Goal: Find specific page/section: Find specific page/section

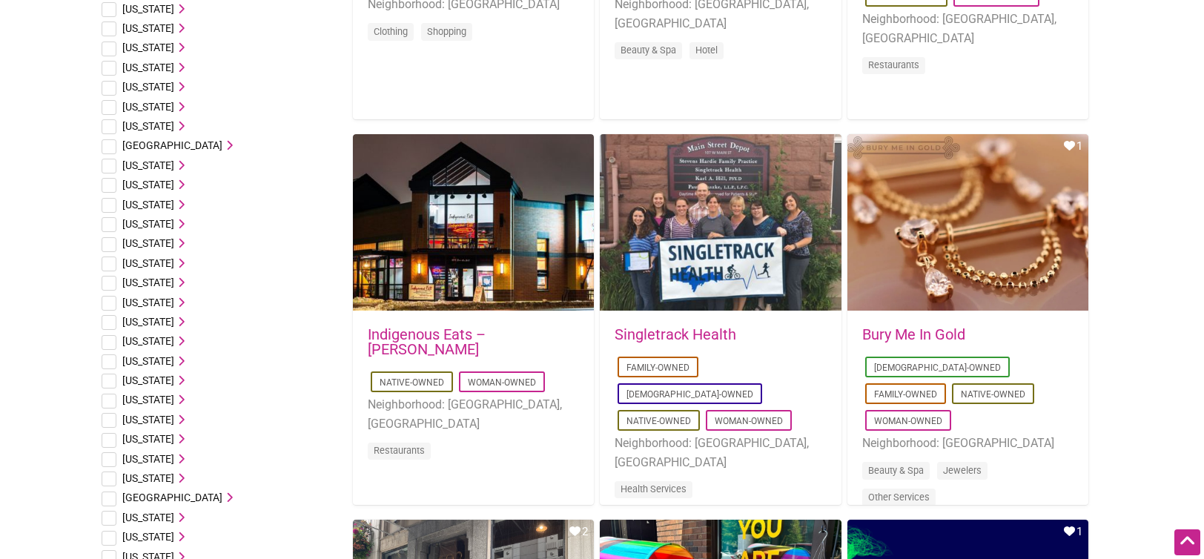
scroll to position [519, 0]
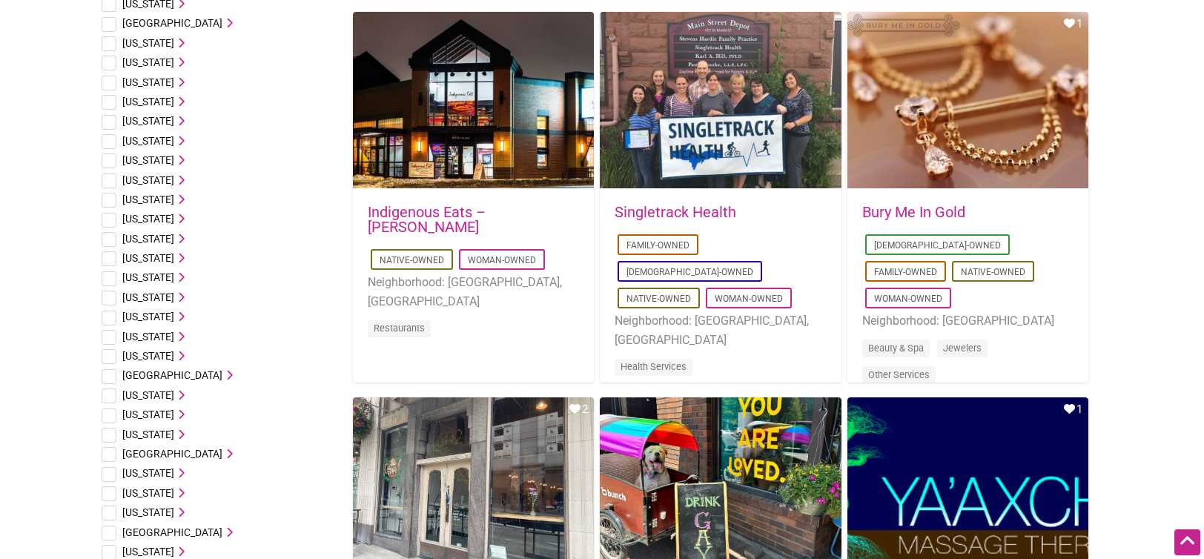
click at [174, 338] on icon at bounding box center [179, 336] width 10 height 10
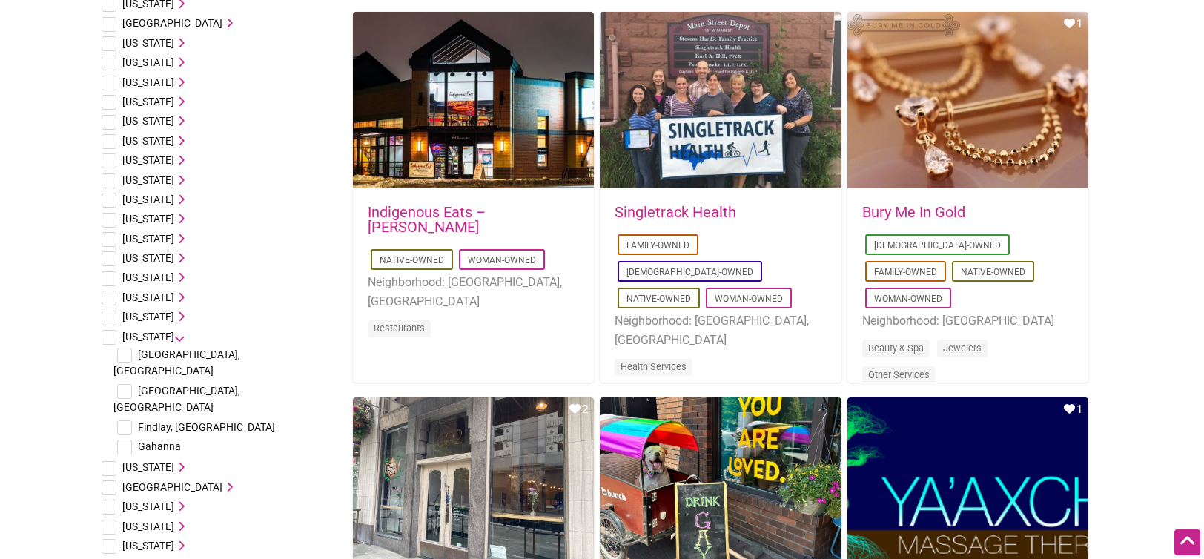
click at [128, 384] on input "checkbox" at bounding box center [124, 391] width 15 height 15
checkbox input "true"
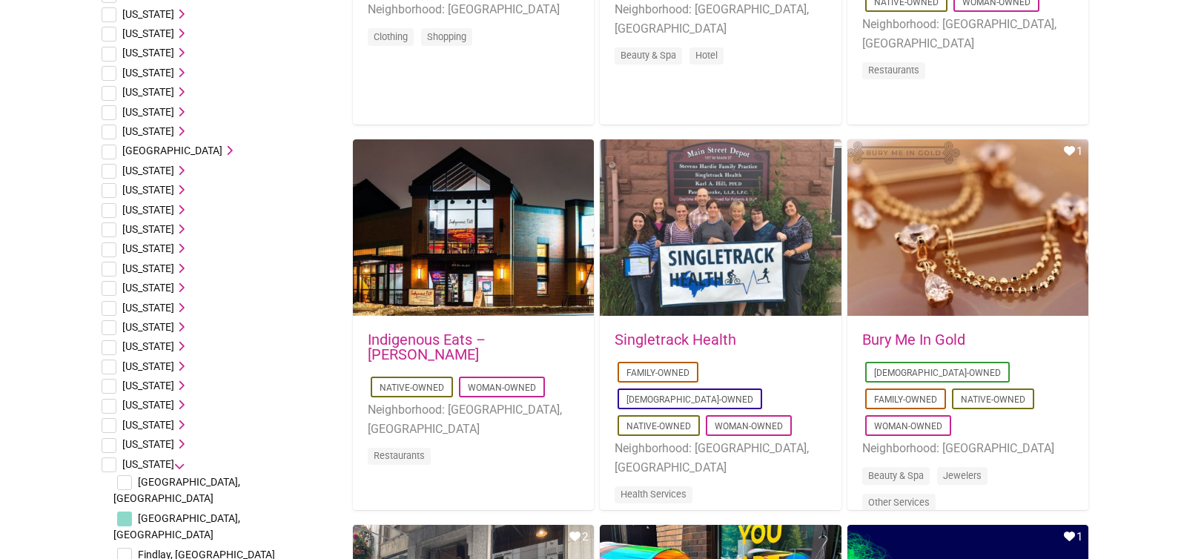
scroll to position [890, 0]
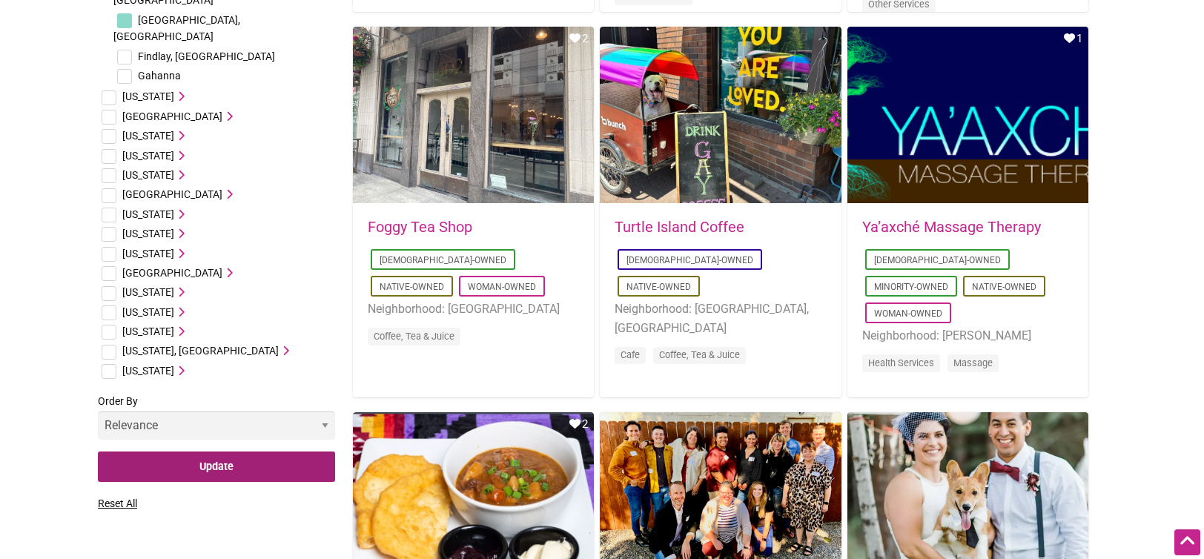
click at [219, 452] on input "Update" at bounding box center [216, 467] width 237 height 30
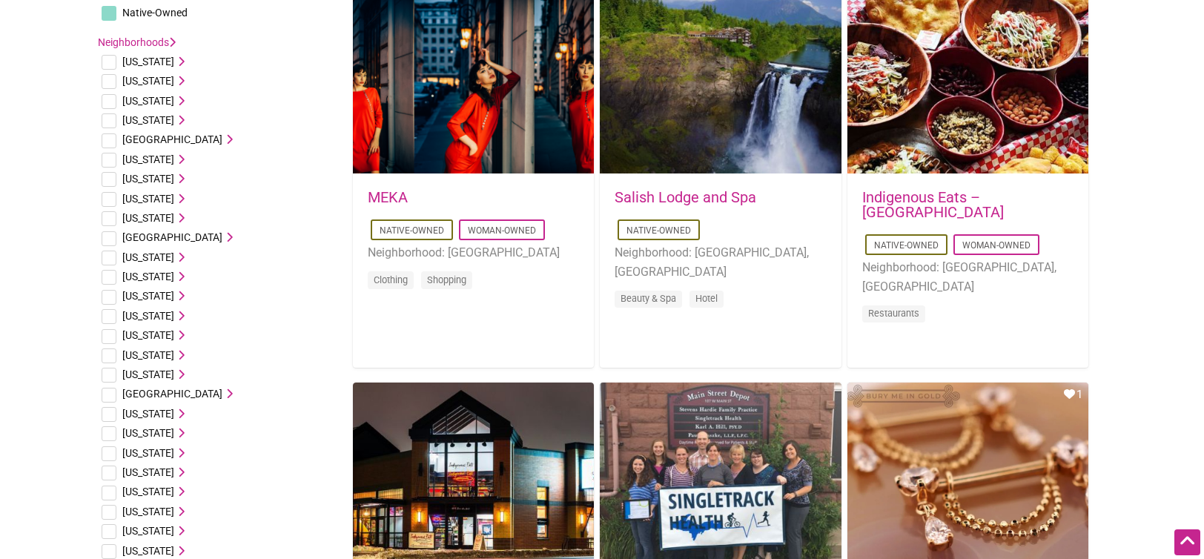
scroll to position [371, 0]
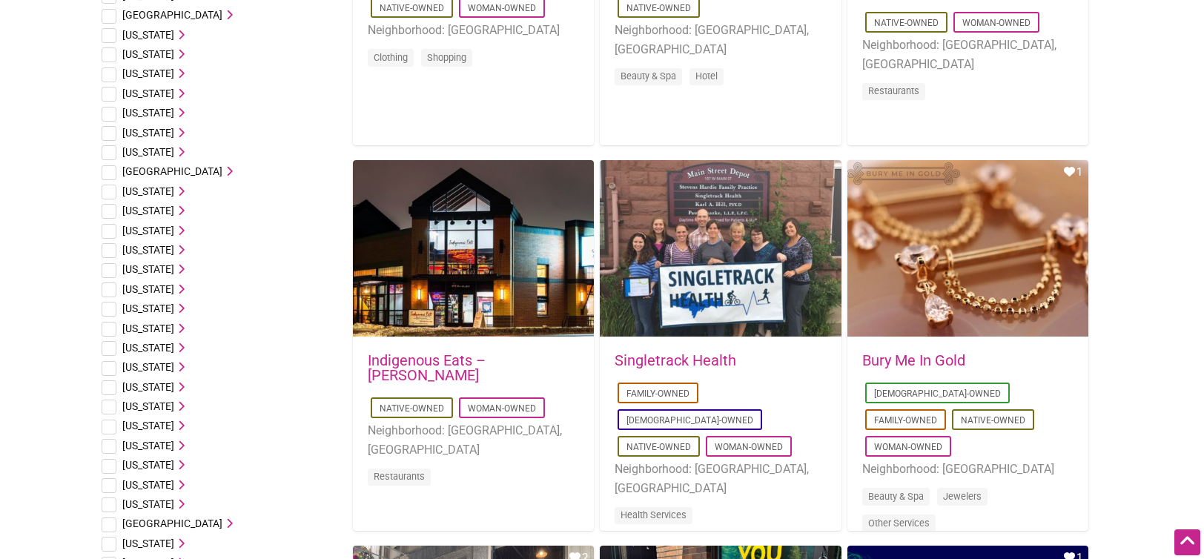
click at [174, 489] on icon at bounding box center [179, 485] width 10 height 10
click at [125, 532] on input "checkbox" at bounding box center [124, 539] width 15 height 15
checkbox input "true"
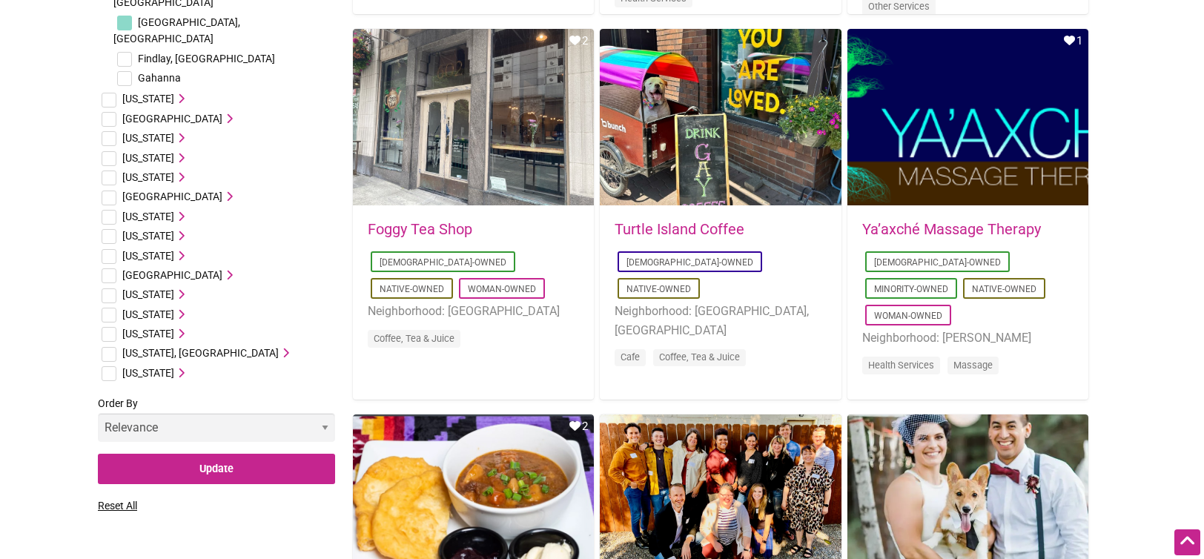
scroll to position [890, 0]
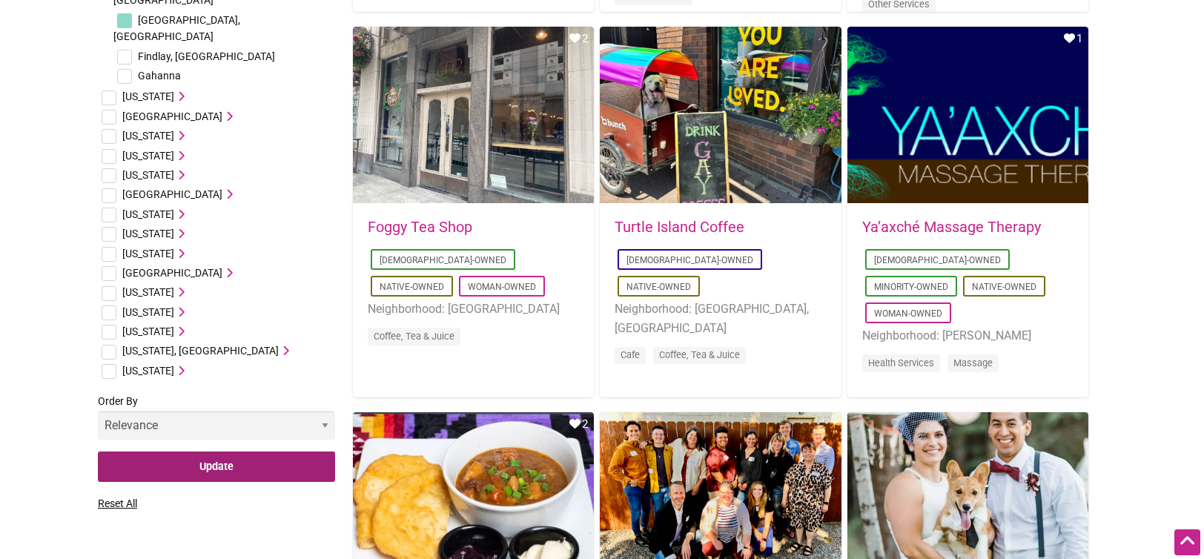
click at [165, 452] on input "Update" at bounding box center [216, 467] width 237 height 30
